Goal: Information Seeking & Learning: Learn about a topic

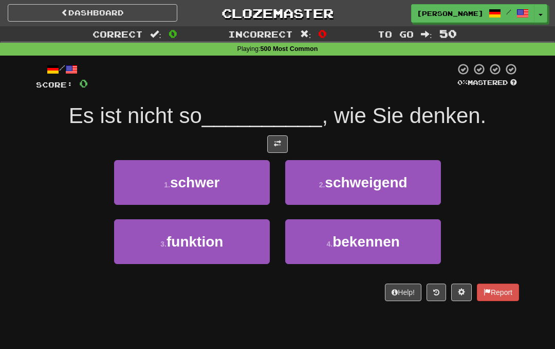
click at [275, 142] on span at bounding box center [277, 143] width 7 height 7
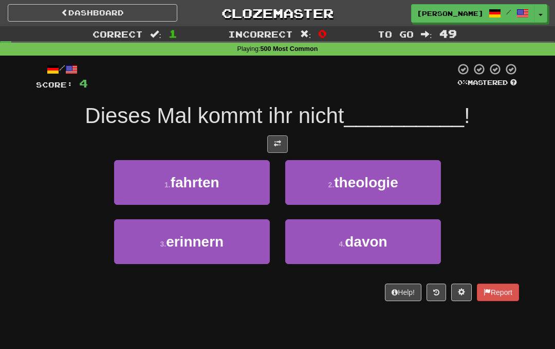
click at [268, 143] on button at bounding box center [277, 143] width 21 height 17
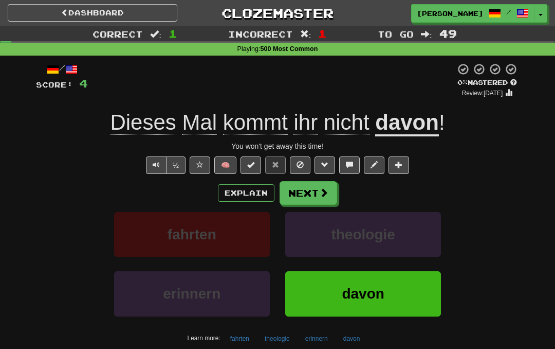
click at [396, 123] on u "davon" at bounding box center [407, 123] width 64 height 26
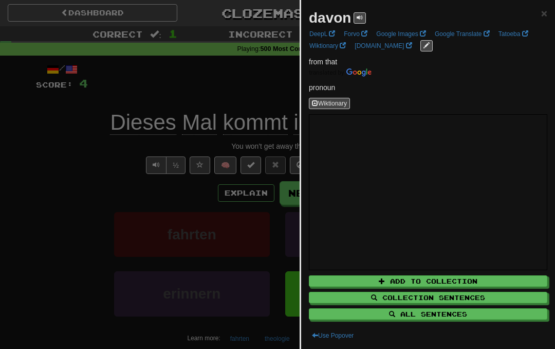
click at [111, 171] on div at bounding box center [277, 174] width 555 height 349
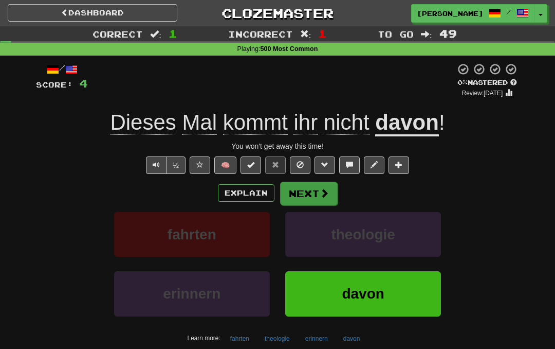
click at [313, 183] on button "Next" at bounding box center [309, 193] width 58 height 24
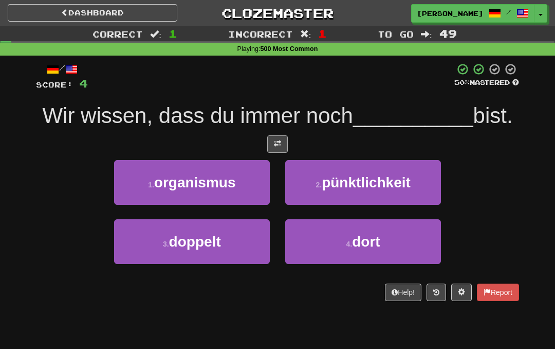
click at [271, 151] on button at bounding box center [277, 143] width 21 height 17
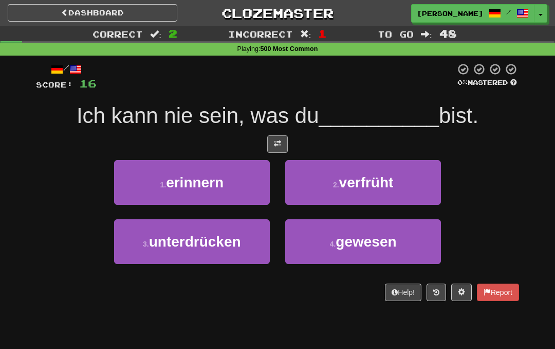
click at [277, 140] on span at bounding box center [277, 143] width 7 height 7
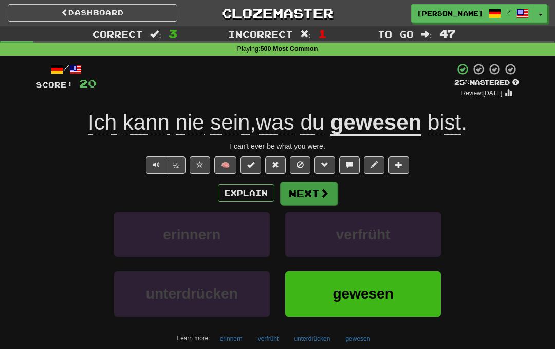
click at [309, 192] on button "Next" at bounding box center [309, 193] width 58 height 24
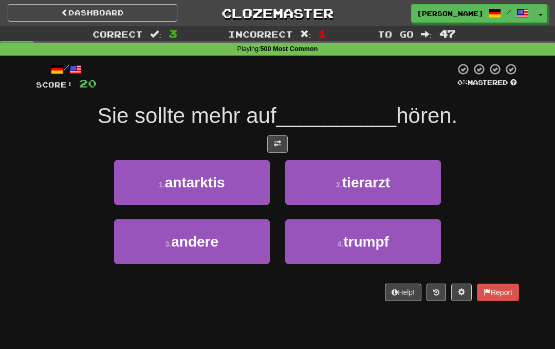
click at [286, 146] on button at bounding box center [277, 143] width 21 height 17
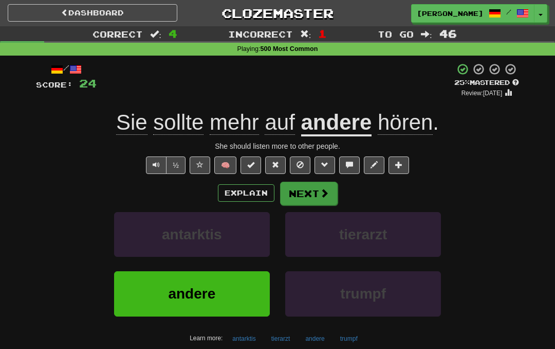
click at [295, 181] on button "Next" at bounding box center [309, 193] width 58 height 24
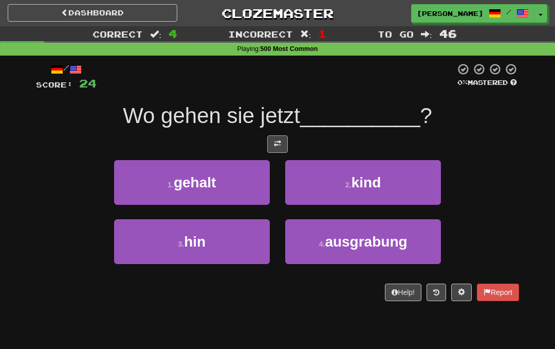
click at [276, 144] on span at bounding box center [277, 143] width 7 height 7
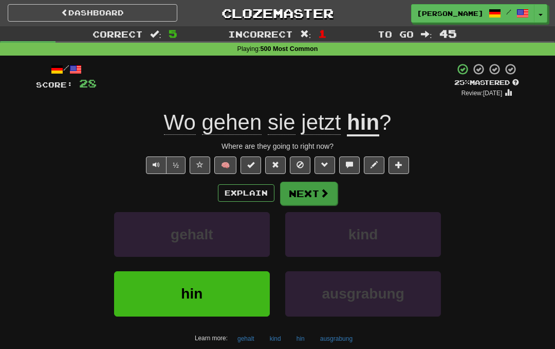
click at [326, 193] on span at bounding box center [324, 192] width 9 height 9
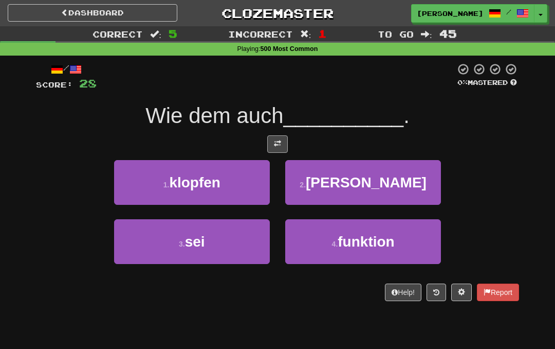
click at [271, 138] on button at bounding box center [277, 143] width 21 height 17
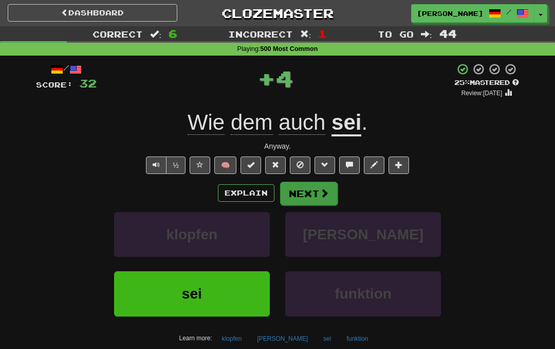
click at [306, 195] on button "Next" at bounding box center [309, 193] width 58 height 24
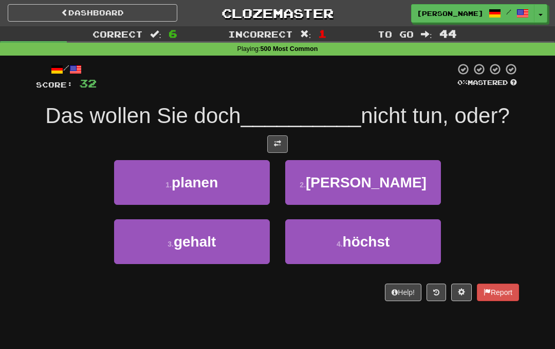
click at [276, 140] on span at bounding box center [277, 143] width 7 height 7
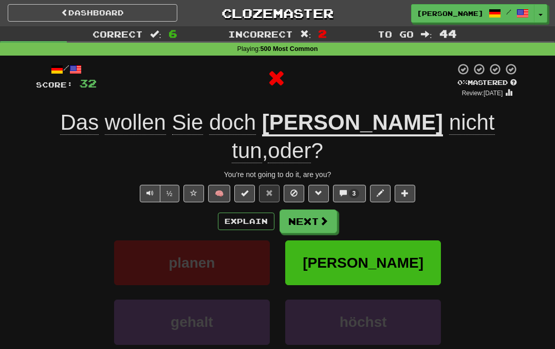
click at [296, 116] on u "wohl" at bounding box center [352, 123] width 181 height 26
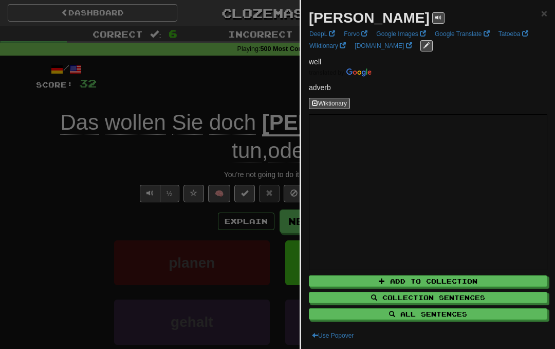
click at [80, 247] on div at bounding box center [277, 174] width 555 height 349
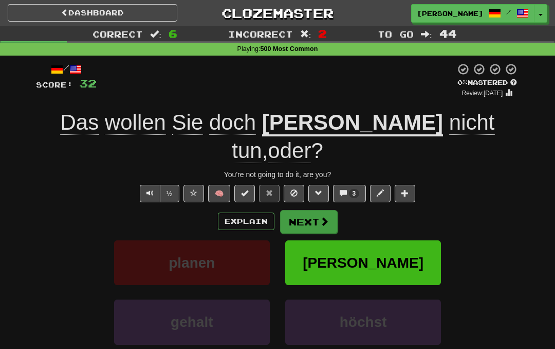
click at [305, 210] on button "Next" at bounding box center [309, 222] width 58 height 24
